Goal: Transaction & Acquisition: Purchase product/service

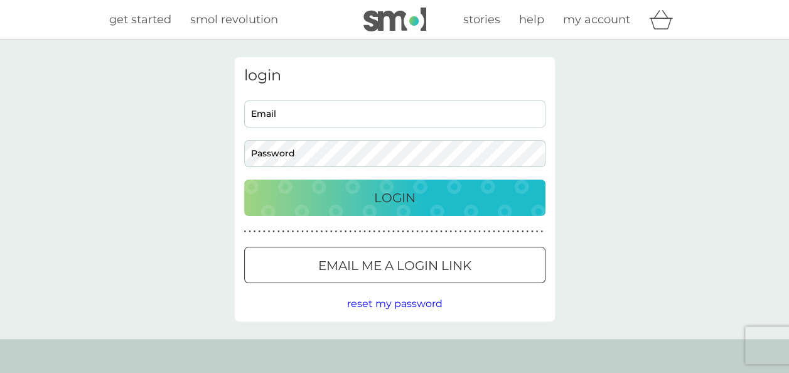
click at [308, 109] on input "Email" at bounding box center [394, 113] width 301 height 27
type input "linziblakey@googlemail.com"
click at [244, 180] on button "Login" at bounding box center [394, 198] width 301 height 36
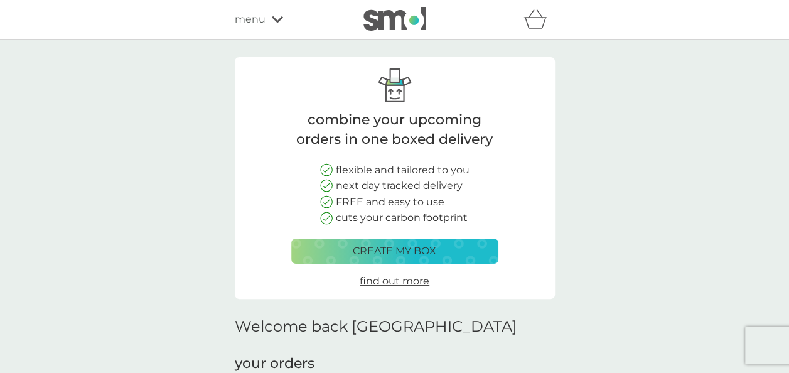
click at [370, 252] on p "create my box" at bounding box center [395, 251] width 84 height 16
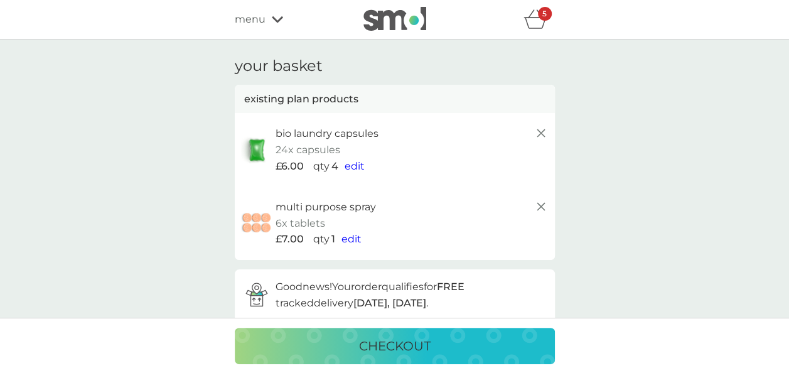
click at [257, 21] on span "menu" at bounding box center [250, 19] width 31 height 16
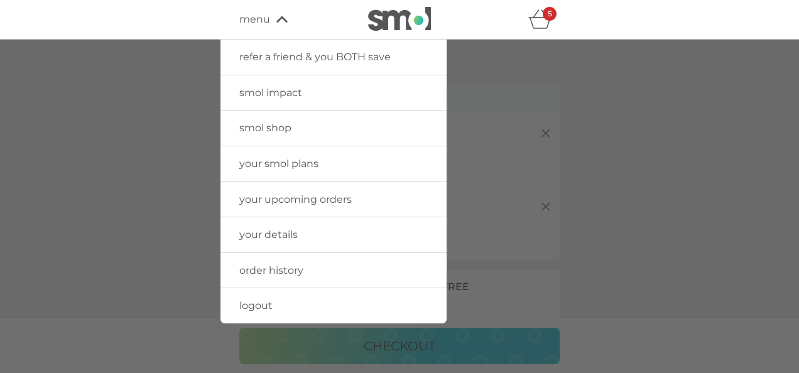
click at [293, 168] on span "your smol plans" at bounding box center [278, 164] width 79 height 12
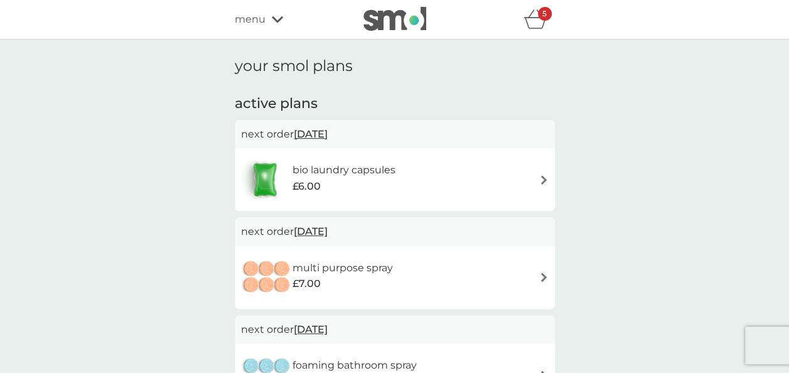
scroll to position [63, 0]
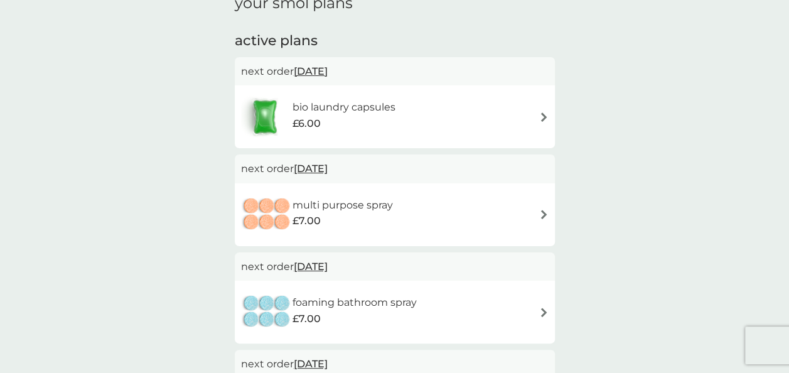
click at [325, 170] on span "[DATE]" at bounding box center [311, 168] width 34 height 24
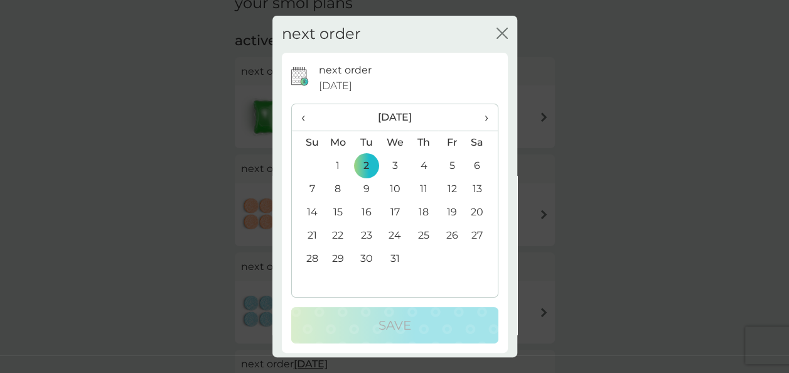
click at [475, 119] on span "›" at bounding box center [481, 117] width 13 height 26
click at [364, 281] on td "31" at bounding box center [366, 282] width 28 height 23
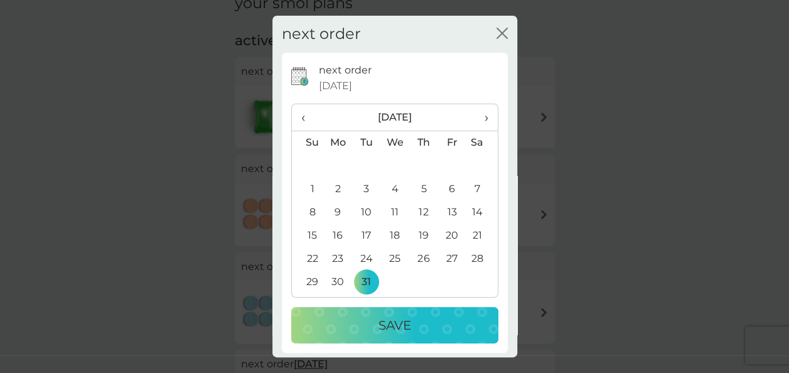
click at [410, 325] on div "Save" at bounding box center [395, 325] width 182 height 20
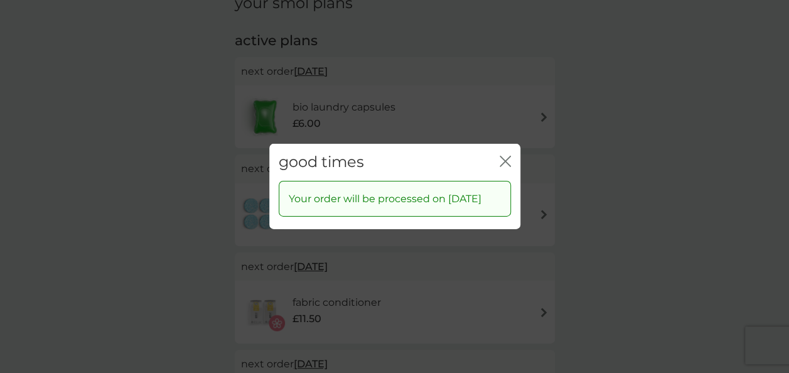
click at [505, 156] on icon "close" at bounding box center [505, 161] width 11 height 11
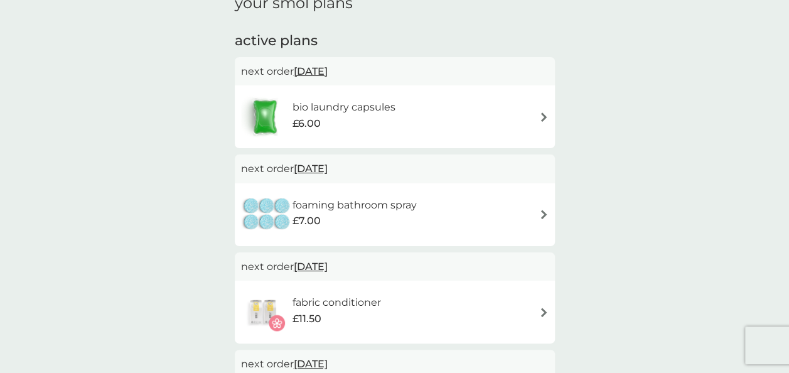
click at [328, 167] on span "[DATE]" at bounding box center [311, 168] width 34 height 24
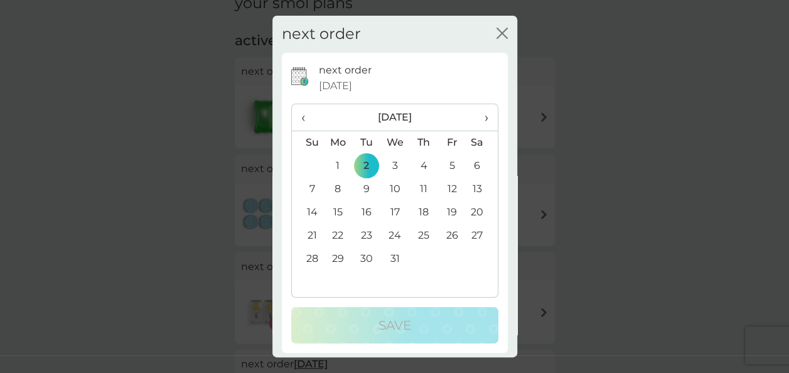
click at [478, 119] on span "›" at bounding box center [481, 117] width 13 height 26
click at [360, 283] on td "31" at bounding box center [366, 282] width 28 height 23
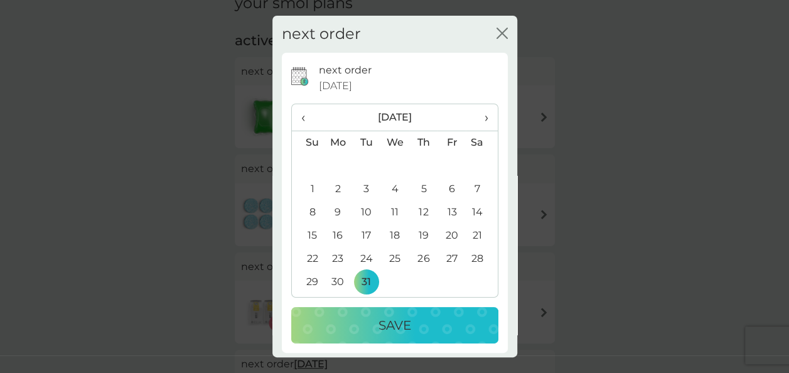
drag, startPoint x: 402, startPoint y: 325, endPoint x: 441, endPoint y: 323, distance: 39.0
click at [401, 325] on p "Save" at bounding box center [395, 325] width 33 height 20
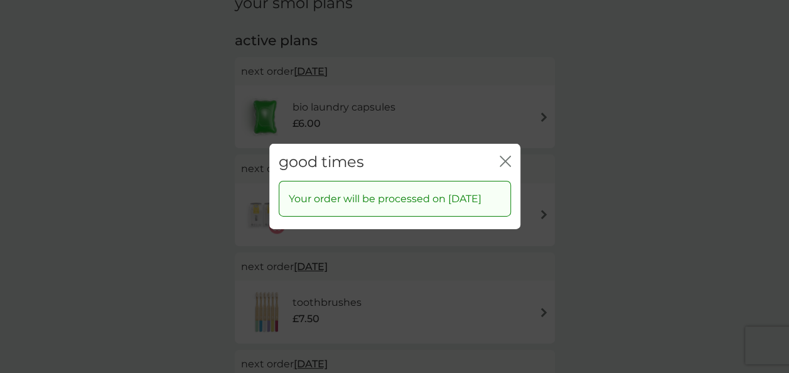
click at [511, 153] on div "good times close" at bounding box center [394, 162] width 251 height 37
click at [505, 156] on icon "close" at bounding box center [505, 161] width 11 height 11
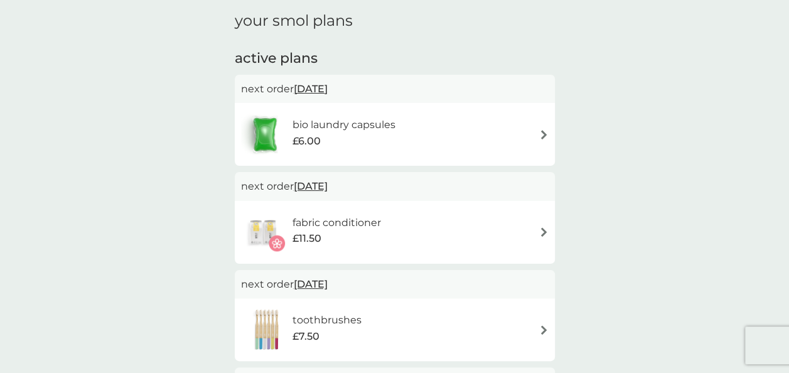
scroll to position [0, 0]
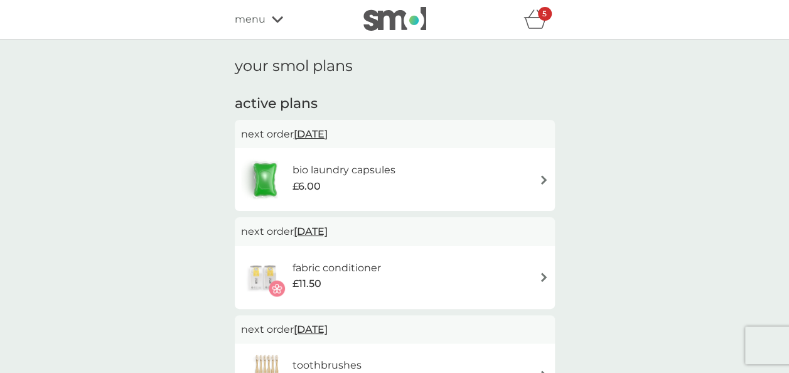
click at [536, 23] on icon "basket" at bounding box center [536, 18] width 24 height 19
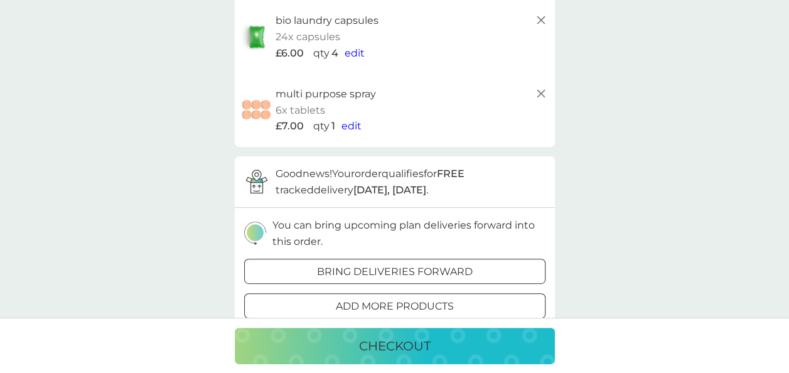
scroll to position [251, 0]
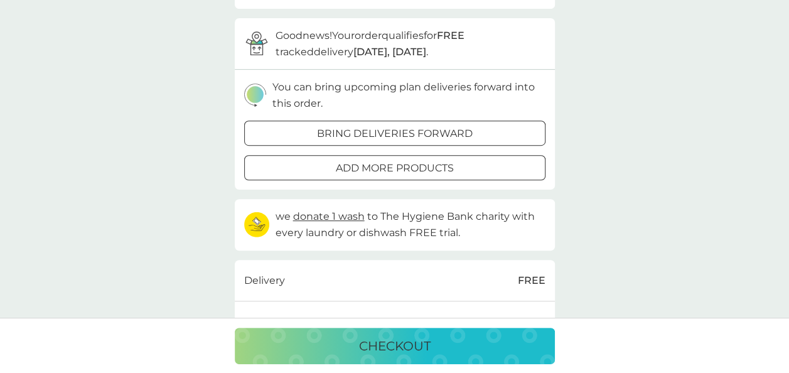
click at [394, 166] on div at bounding box center [394, 168] width 45 height 13
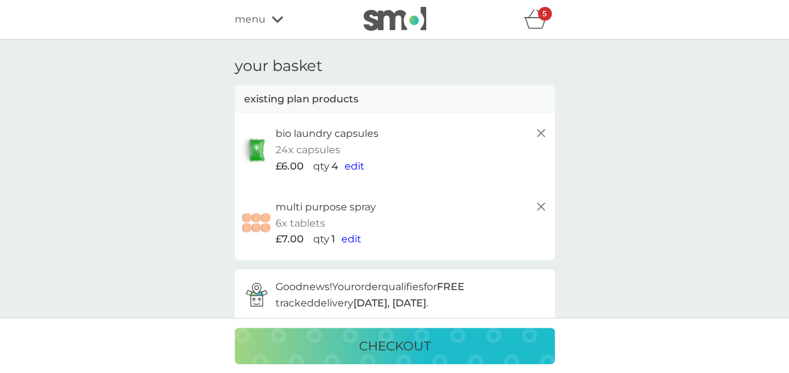
scroll to position [251, 0]
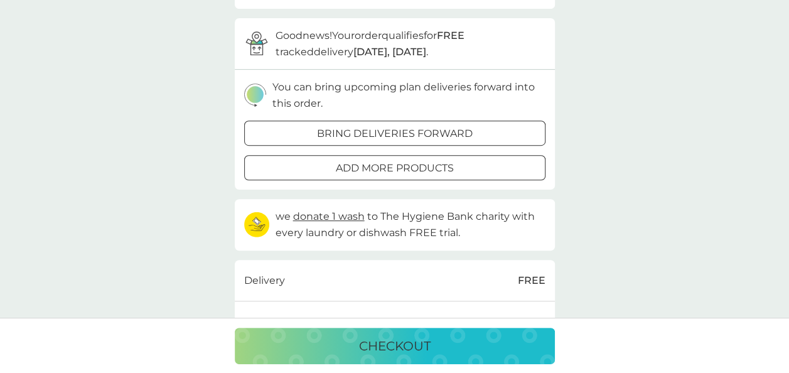
click at [401, 131] on div at bounding box center [394, 133] width 45 height 13
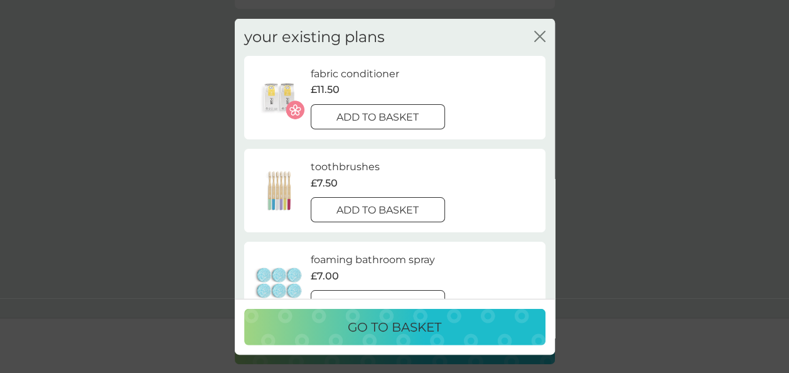
click at [366, 208] on div at bounding box center [362, 209] width 7 height 7
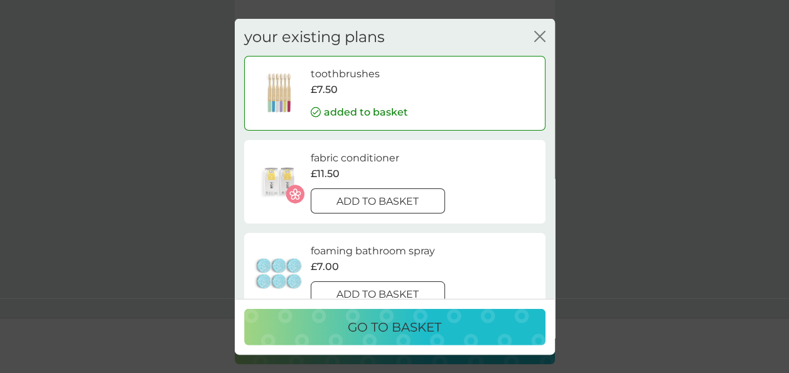
click at [393, 205] on div at bounding box center [377, 201] width 45 height 13
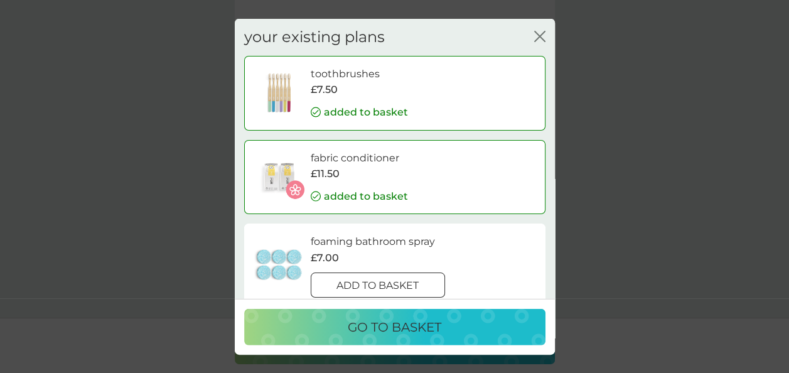
click at [401, 324] on p "go to basket" at bounding box center [395, 326] width 94 height 20
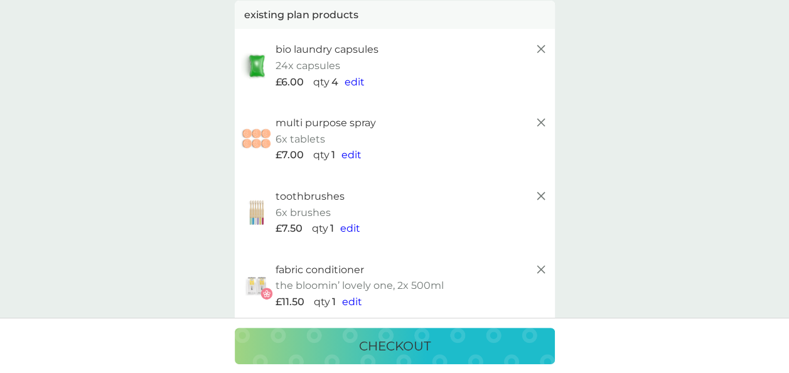
scroll to position [0, 0]
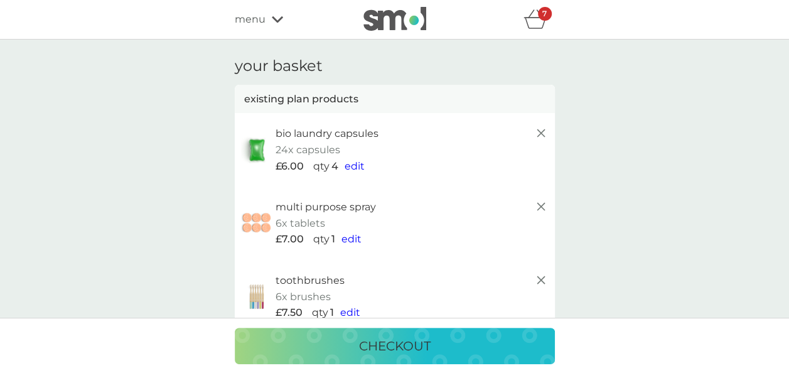
click at [541, 134] on line at bounding box center [541, 133] width 8 height 8
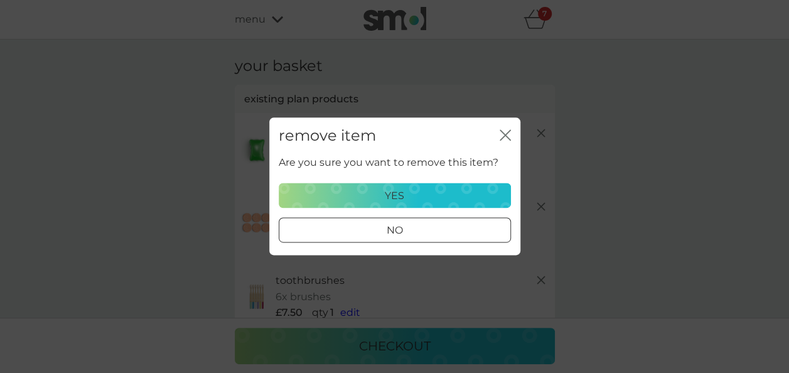
click at [408, 196] on div "yes" at bounding box center [395, 196] width 216 height 16
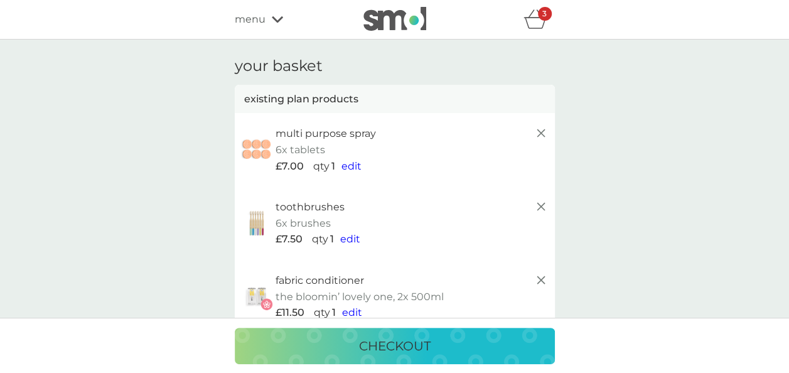
click at [543, 134] on icon at bounding box center [541, 133] width 15 height 15
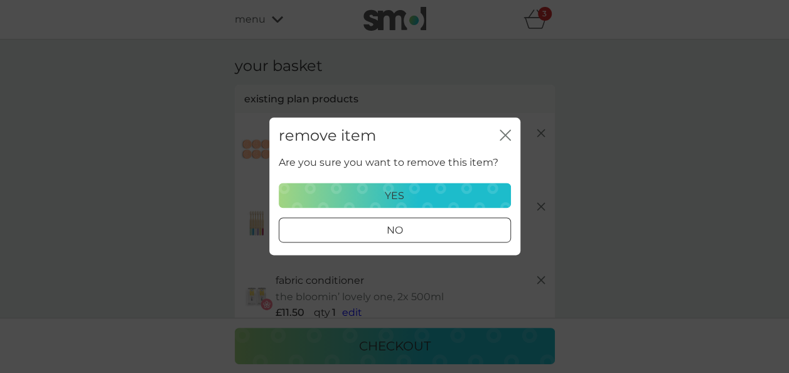
click at [398, 193] on p "yes" at bounding box center [394, 196] width 19 height 16
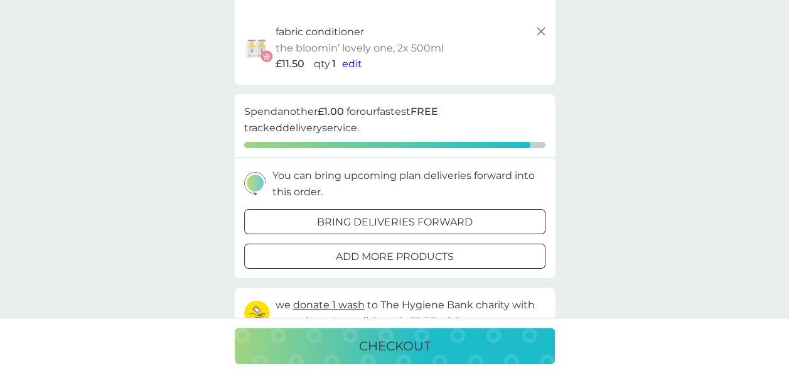
scroll to position [251, 0]
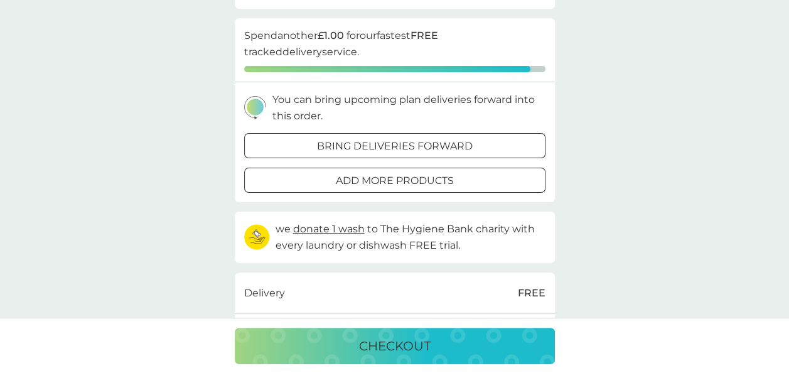
click at [397, 180] on div at bounding box center [394, 181] width 45 height 13
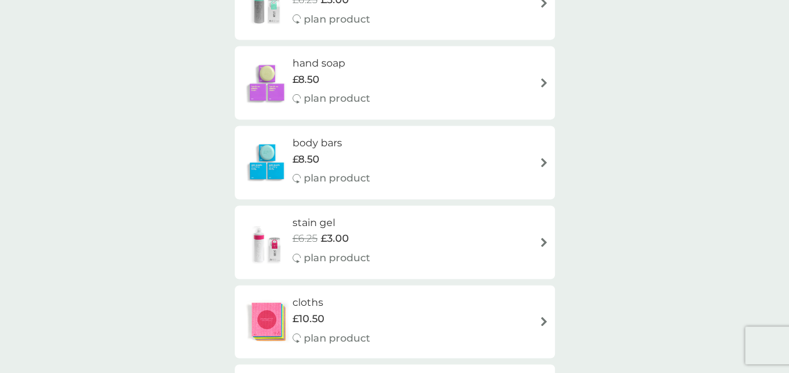
scroll to position [879, 0]
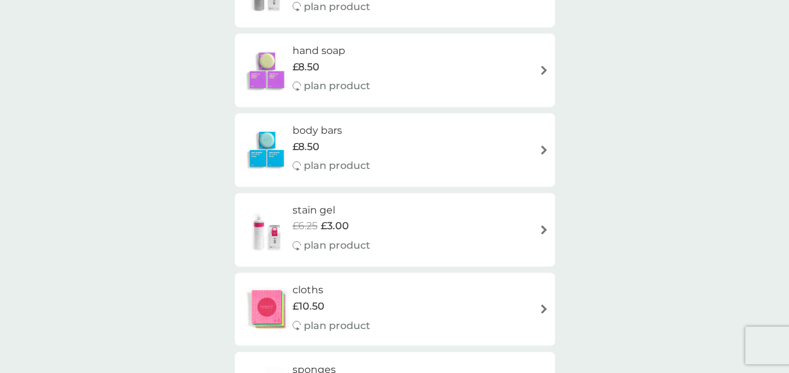
click at [493, 309] on div "cloths £10.50 plan product" at bounding box center [395, 309] width 308 height 55
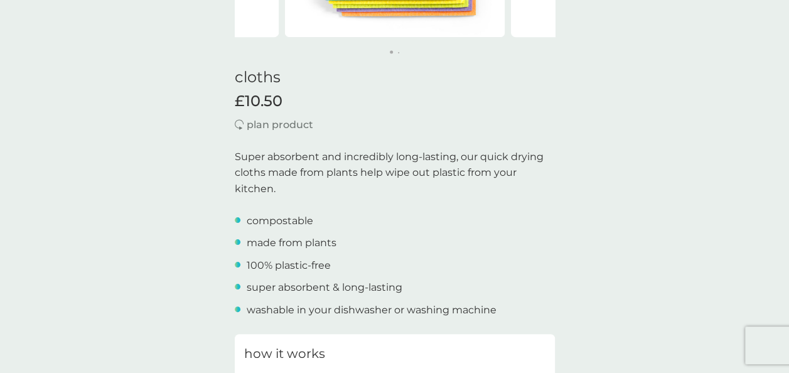
scroll to position [440, 0]
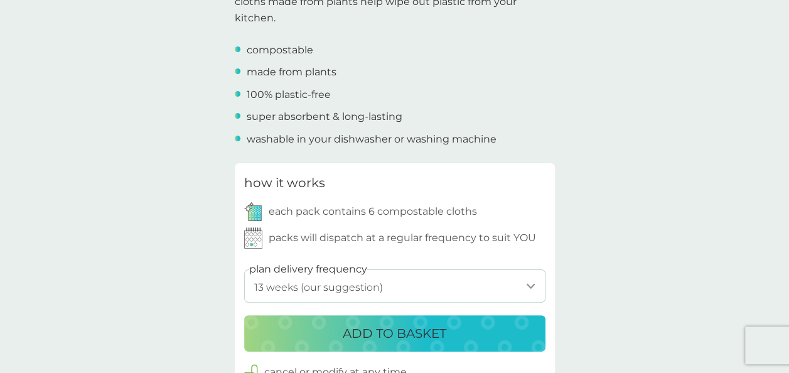
click at [429, 289] on select "1 week 2 weeks 3 weeks 4 weeks 5 weeks 6 weeks 7 weeks 8 weeks 9 weeks 10 weeks…" at bounding box center [394, 285] width 301 height 33
select select "182"
click at [244, 269] on select "1 week 2 weeks 3 weeks 4 weeks 5 weeks 6 weeks 7 weeks 8 weeks 9 weeks 10 weeks…" at bounding box center [394, 285] width 301 height 33
click at [393, 342] on p "ADD TO BASKET" at bounding box center [395, 333] width 104 height 20
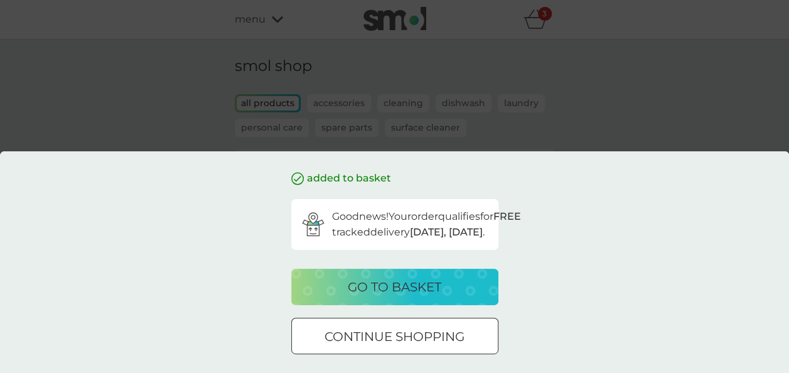
click at [399, 338] on div at bounding box center [394, 336] width 45 height 13
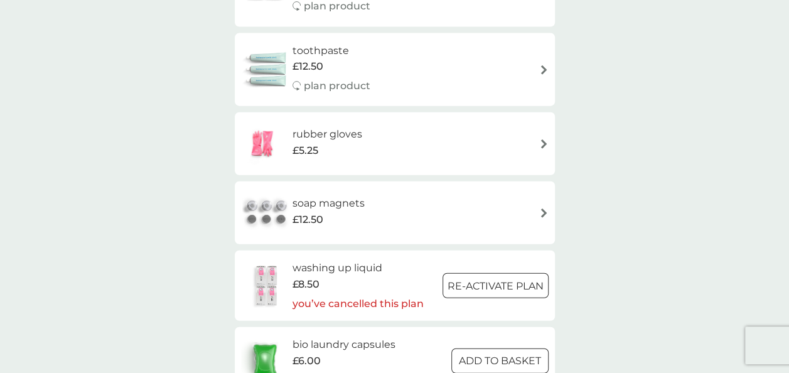
scroll to position [1444, 0]
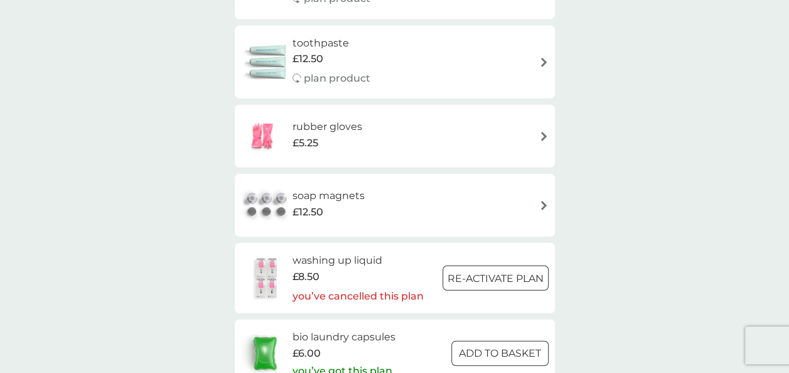
click at [461, 141] on div "rubber gloves £5.25" at bounding box center [395, 136] width 308 height 44
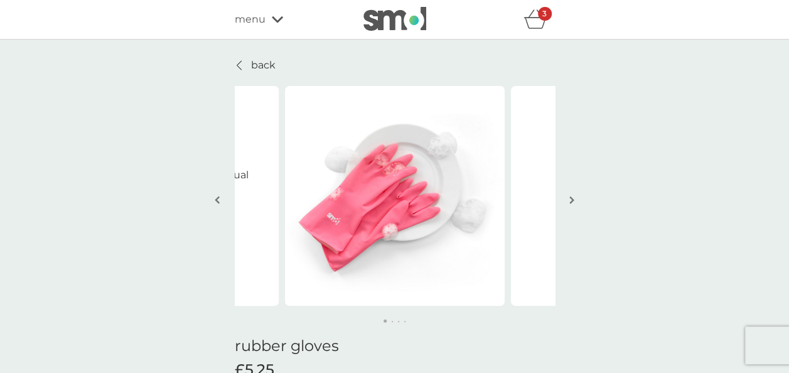
click at [262, 66] on p "back" at bounding box center [263, 65] width 24 height 16
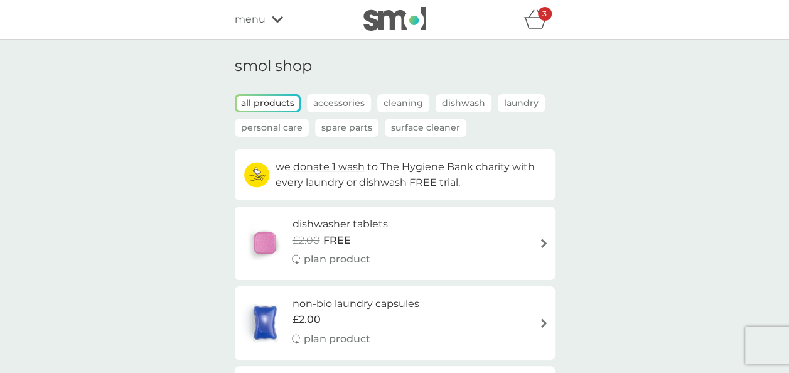
click at [535, 22] on icon "basket" at bounding box center [536, 18] width 24 height 19
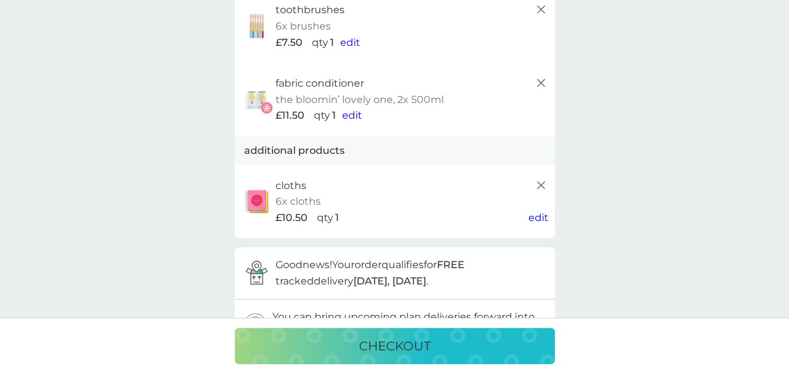
scroll to position [126, 0]
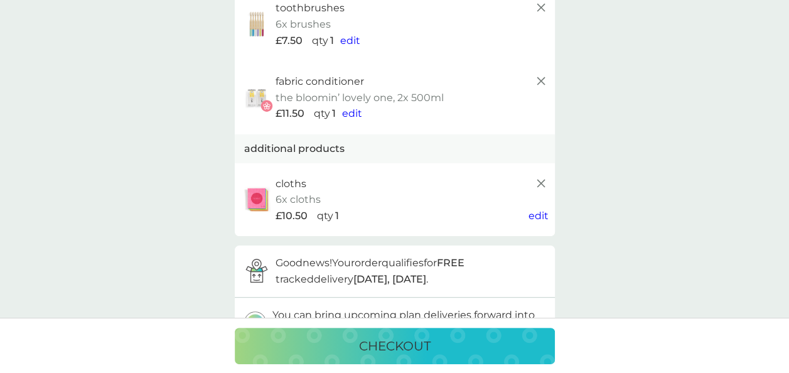
click at [389, 353] on p "checkout" at bounding box center [395, 346] width 72 height 20
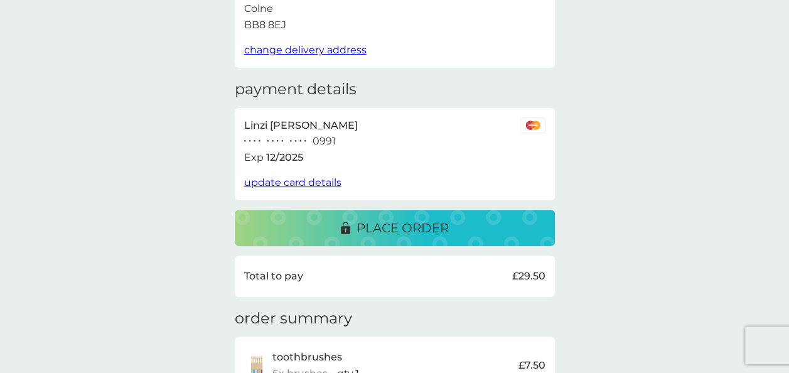
scroll to position [188, 0]
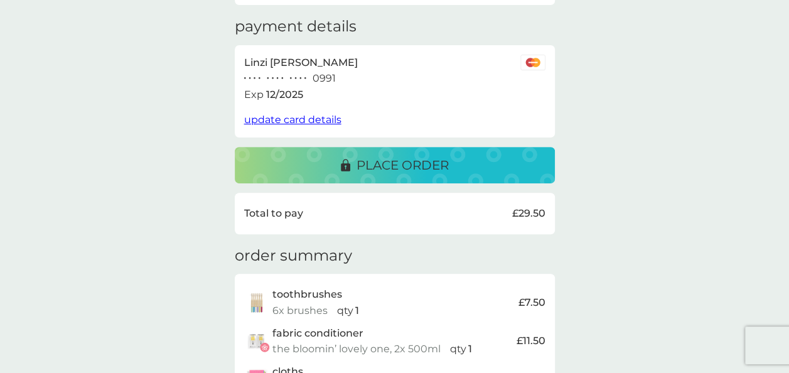
click at [418, 175] on button "place order" at bounding box center [395, 165] width 320 height 36
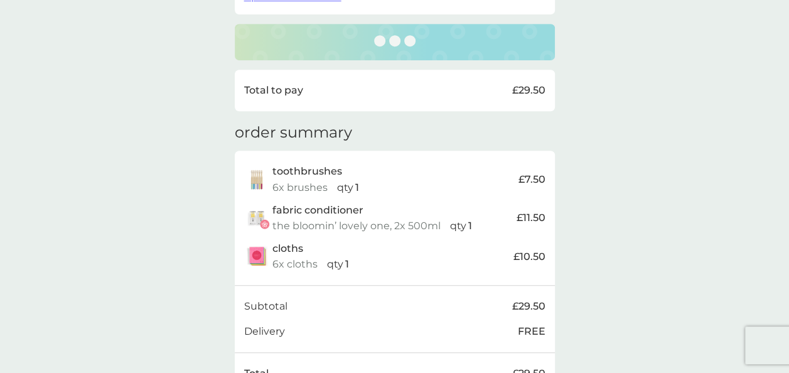
scroll to position [314, 0]
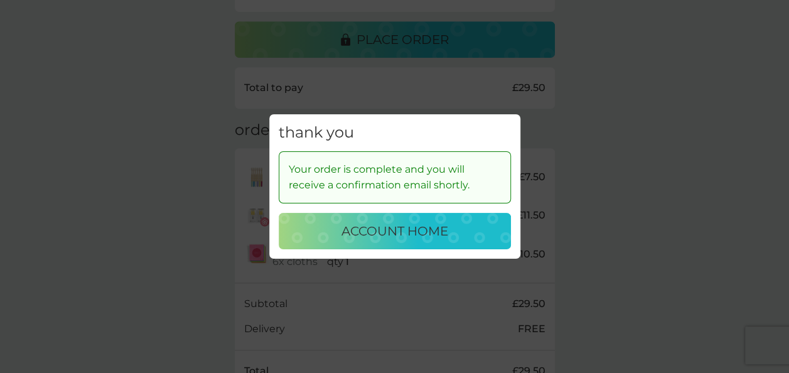
click at [421, 234] on p "account home" at bounding box center [395, 231] width 107 height 20
